Goal: Task Accomplishment & Management: Manage account settings

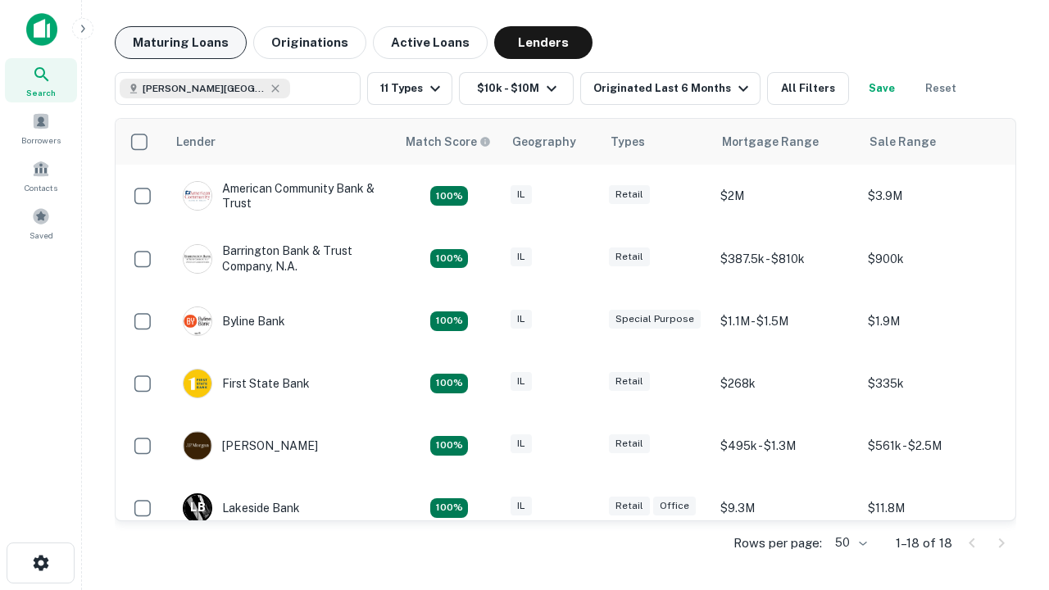
click at [180, 43] on button "Maturing Loans" at bounding box center [181, 42] width 132 height 33
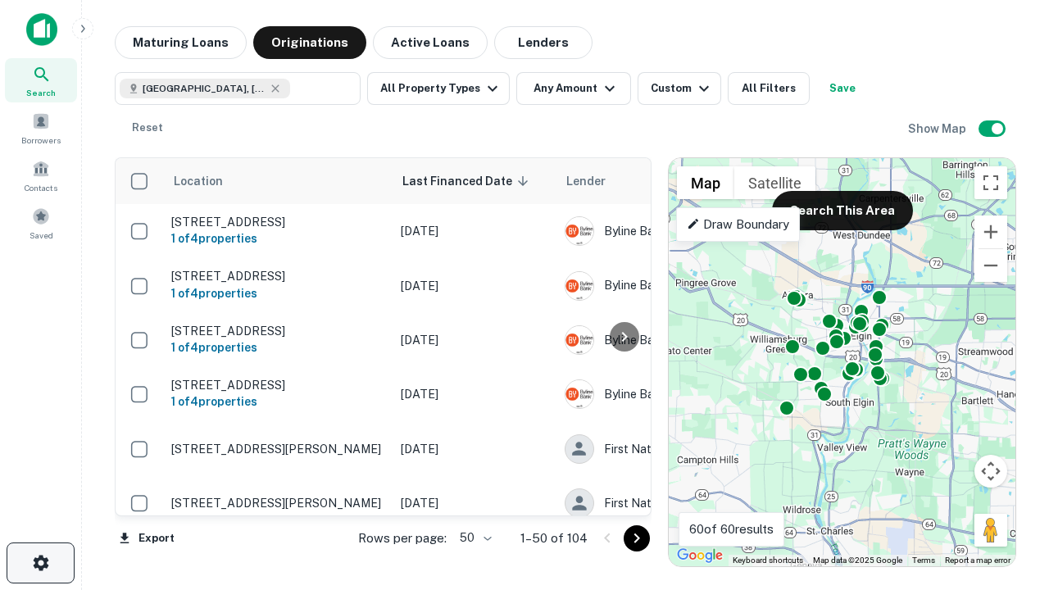
click at [40, 563] on icon "button" at bounding box center [41, 563] width 20 height 20
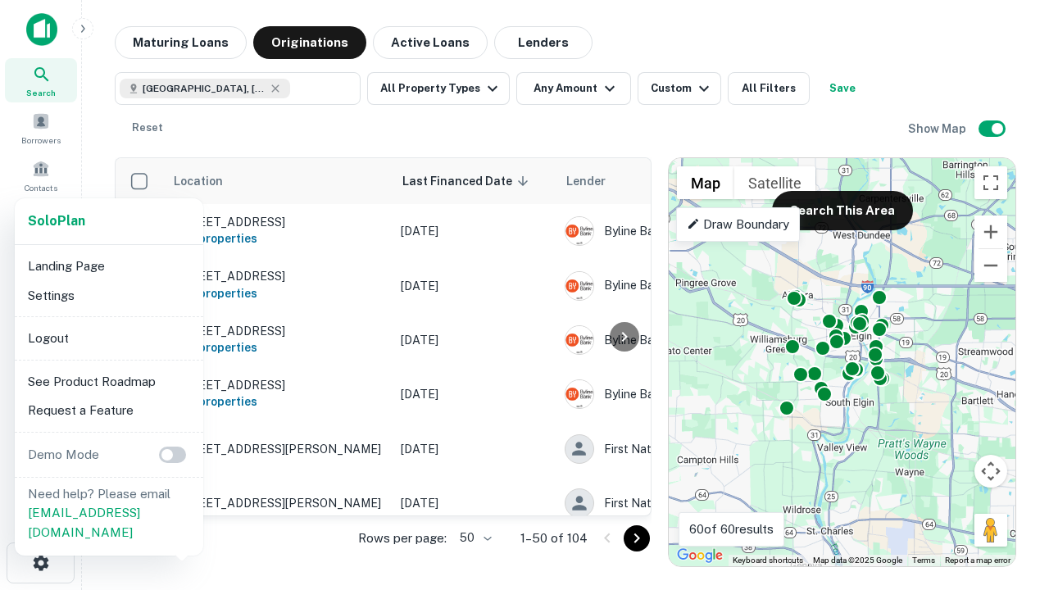
click at [108, 338] on li "Logout" at bounding box center [108, 338] width 175 height 29
